Goal: Find specific page/section: Locate a particular part of the current website

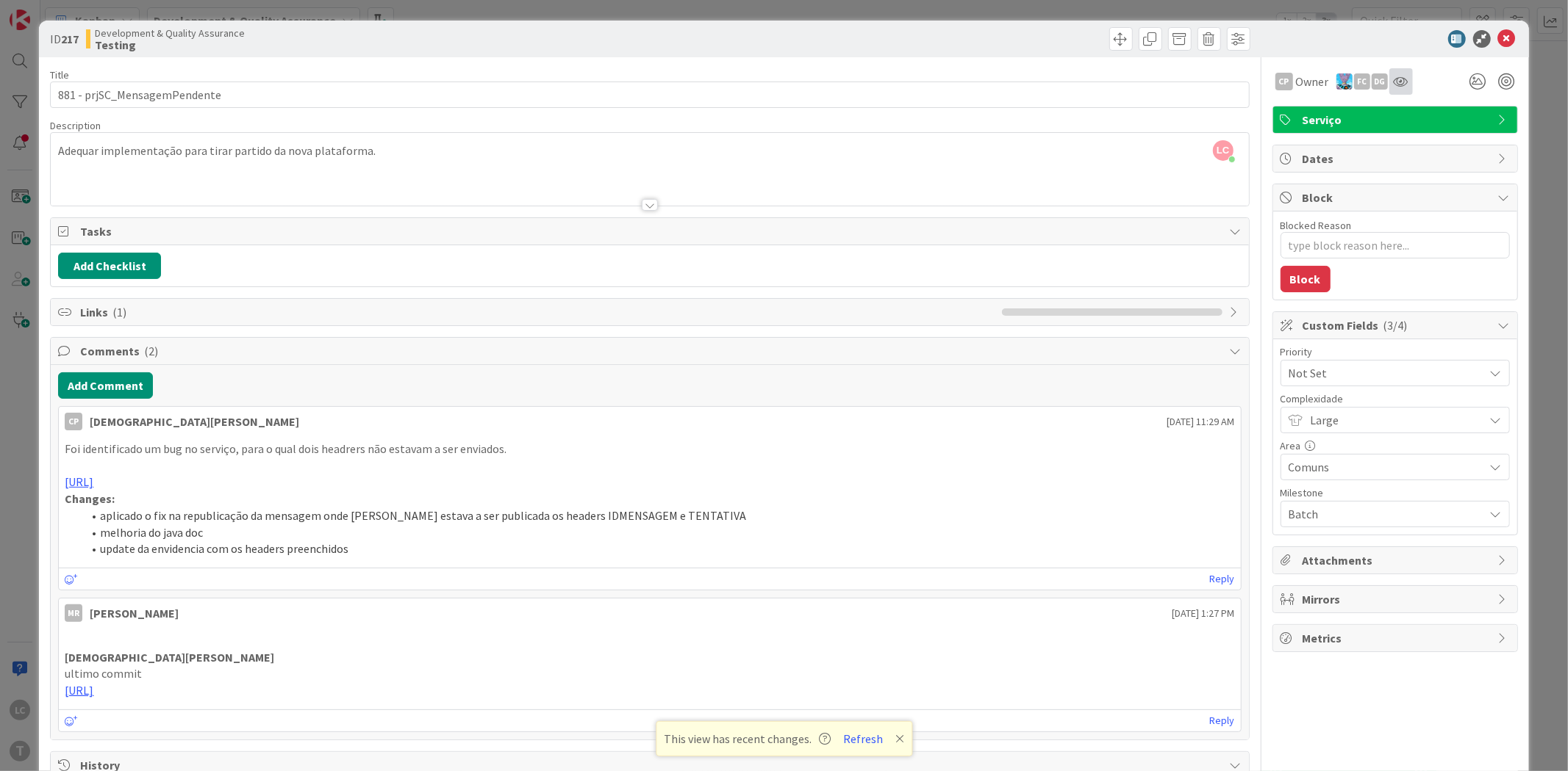
click at [1393, 86] on icon at bounding box center [1400, 81] width 15 height 12
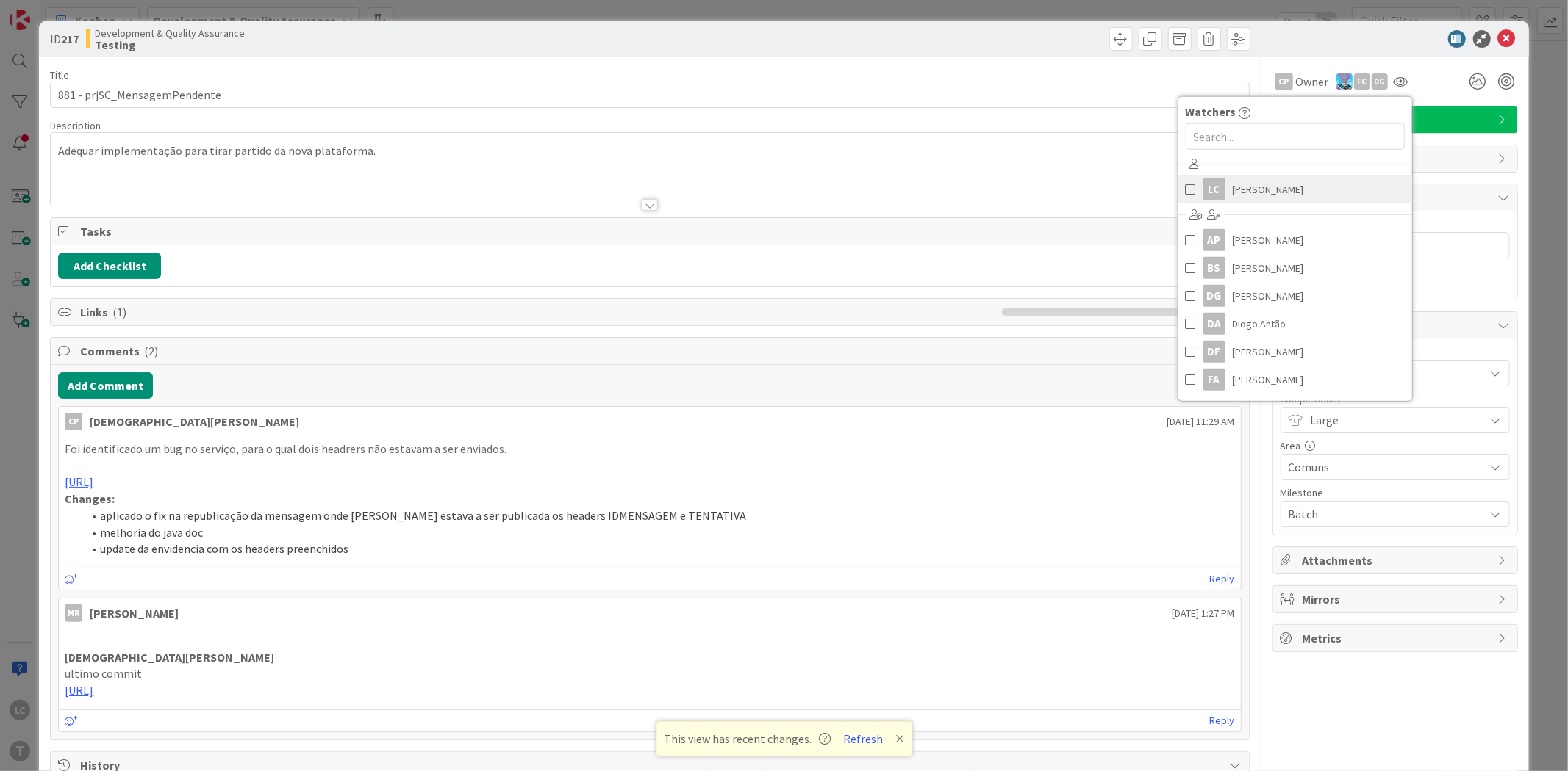
click at [1253, 202] on link "LC [PERSON_NAME]" at bounding box center [1295, 190] width 234 height 28
click at [1332, 40] on div at bounding box center [1387, 39] width 260 height 17
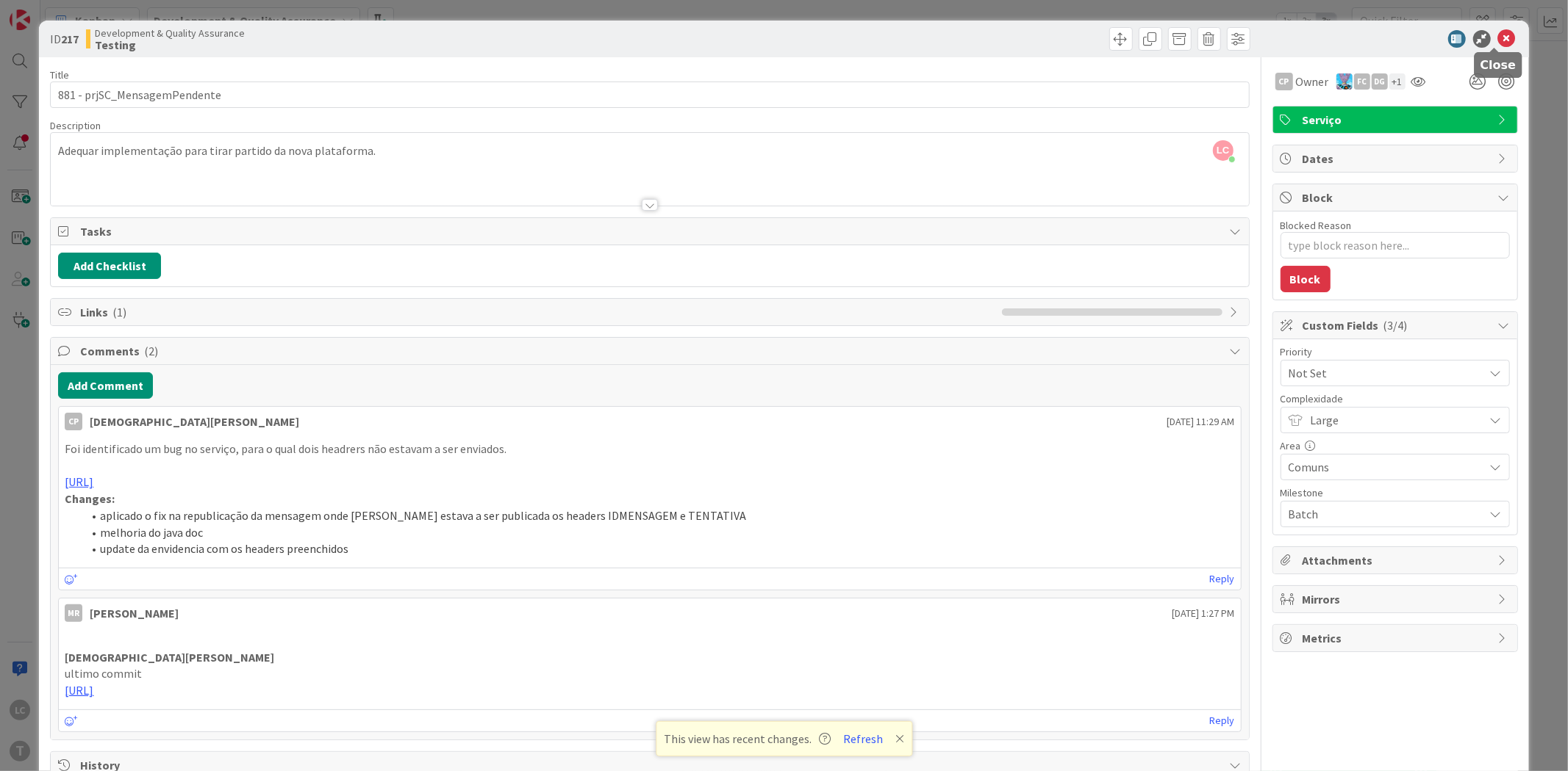
click at [1498, 39] on icon at bounding box center [1507, 39] width 17 height 17
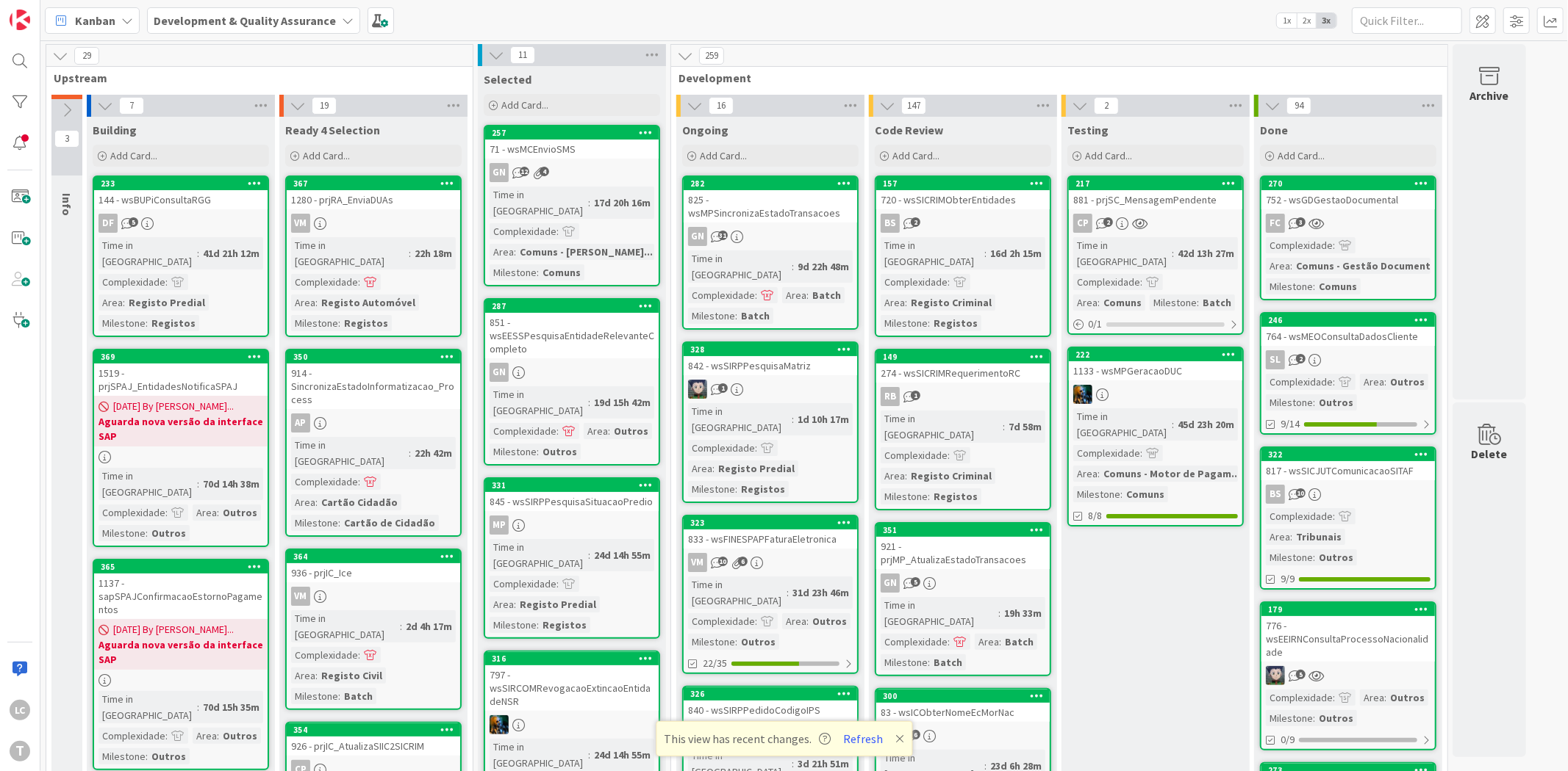
click at [1169, 189] on div "217" at bounding box center [1155, 183] width 173 height 13
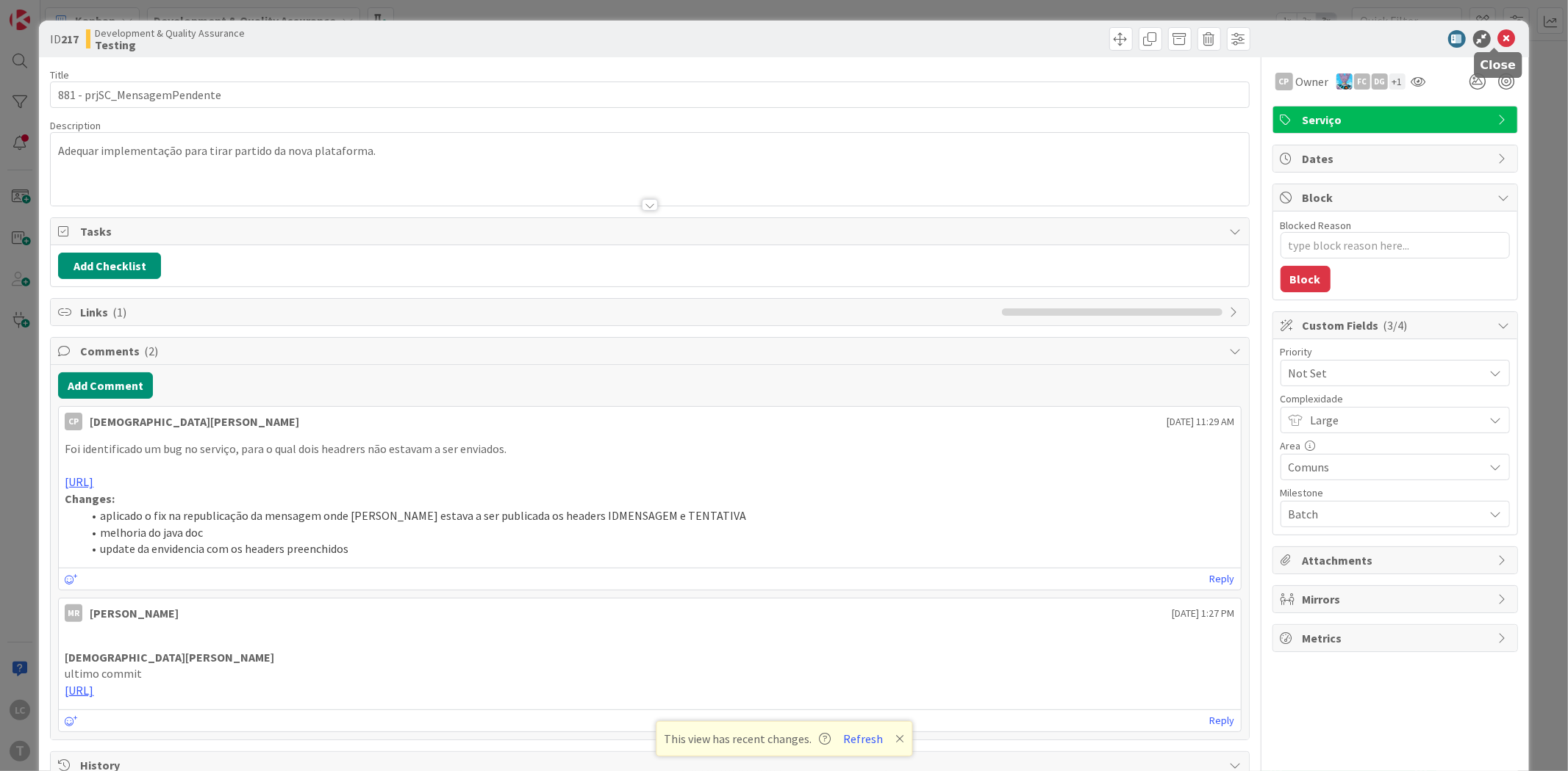
click at [1498, 41] on icon at bounding box center [1507, 39] width 17 height 17
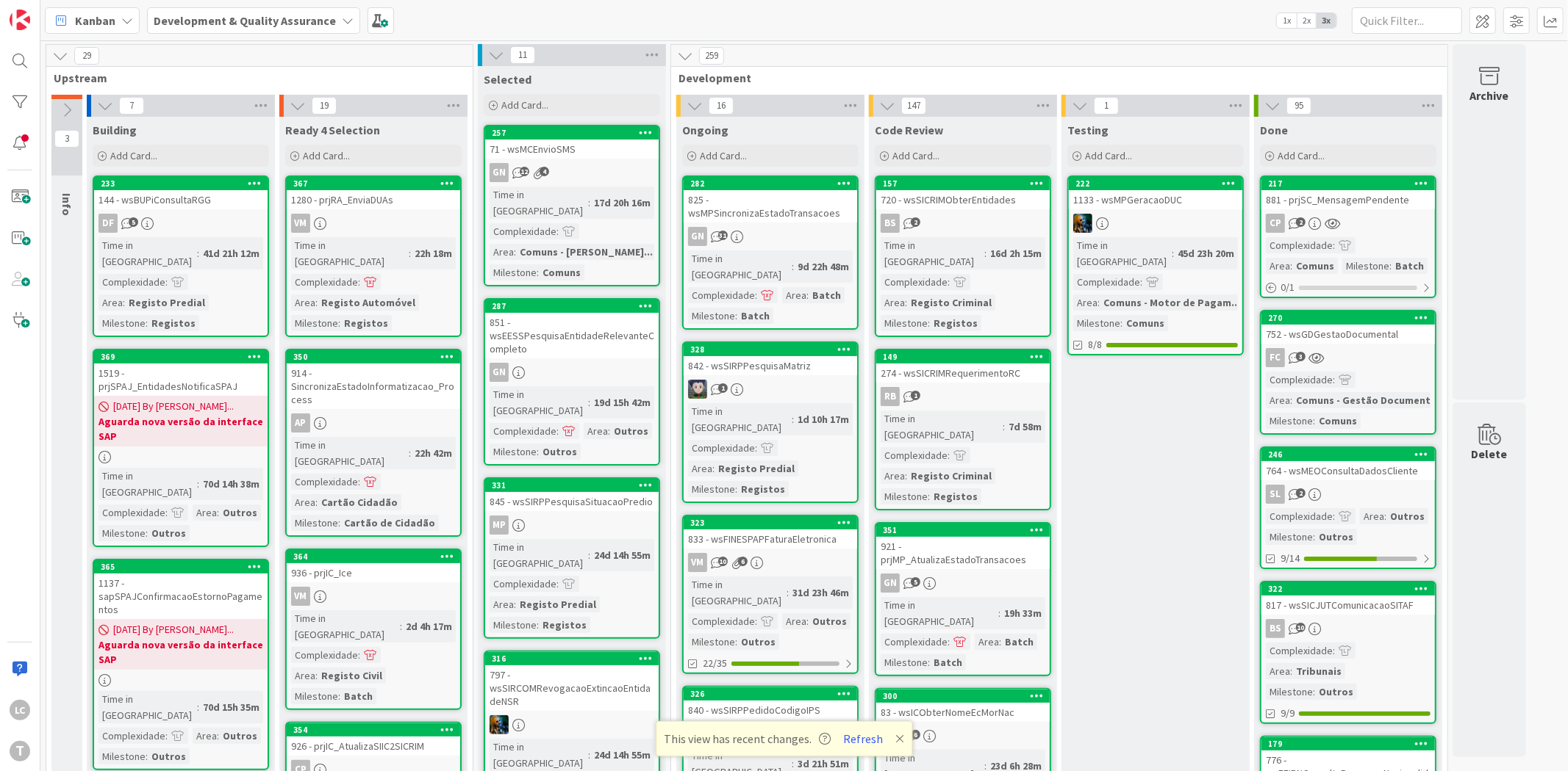
click at [1174, 217] on div at bounding box center [1155, 223] width 173 height 19
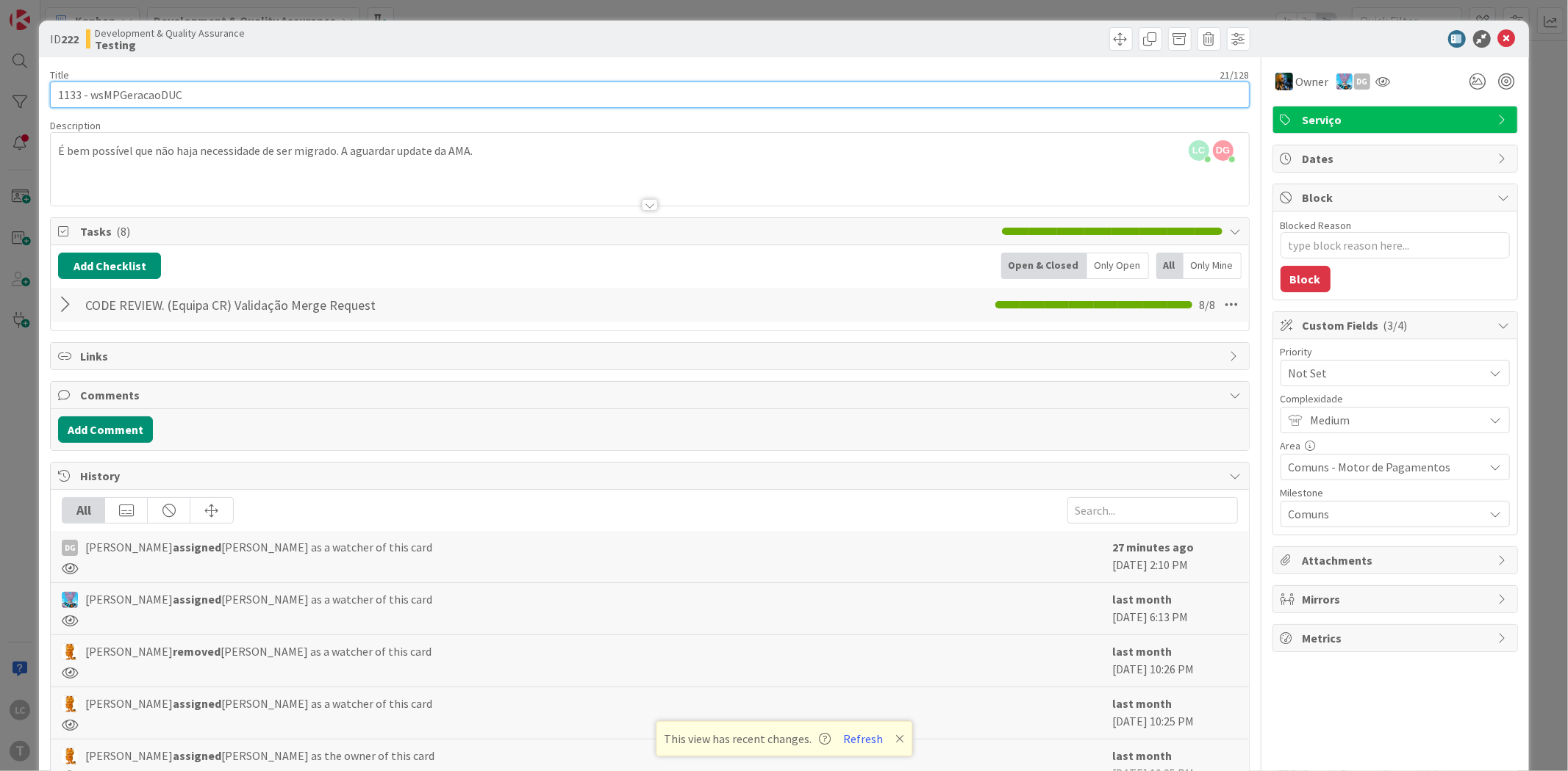
click at [145, 93] on input "1133 - wsMPGeracaoDUC" at bounding box center [649, 94] width 1198 height 27
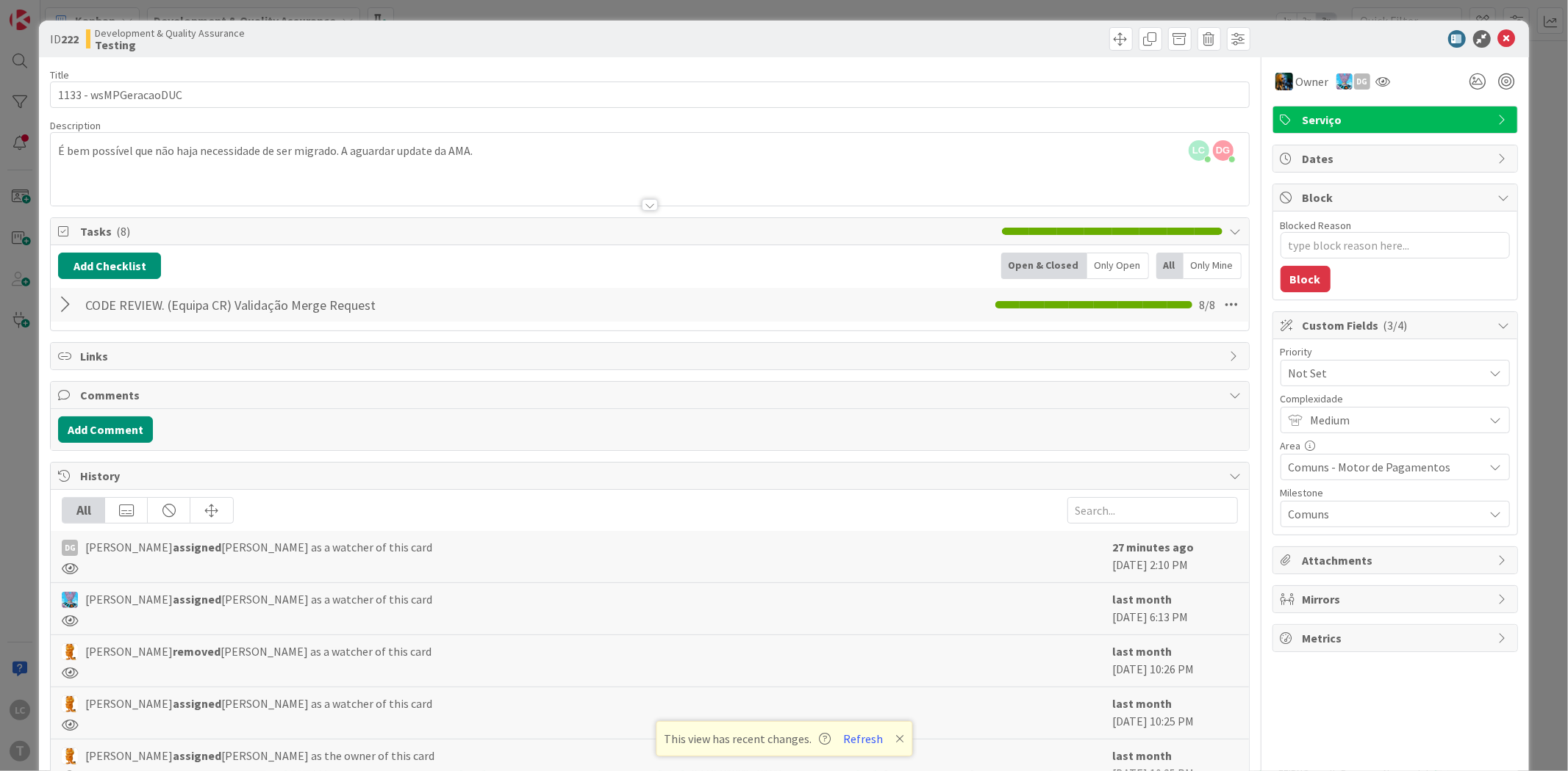
type textarea "x"
